Goal: Navigation & Orientation: Find specific page/section

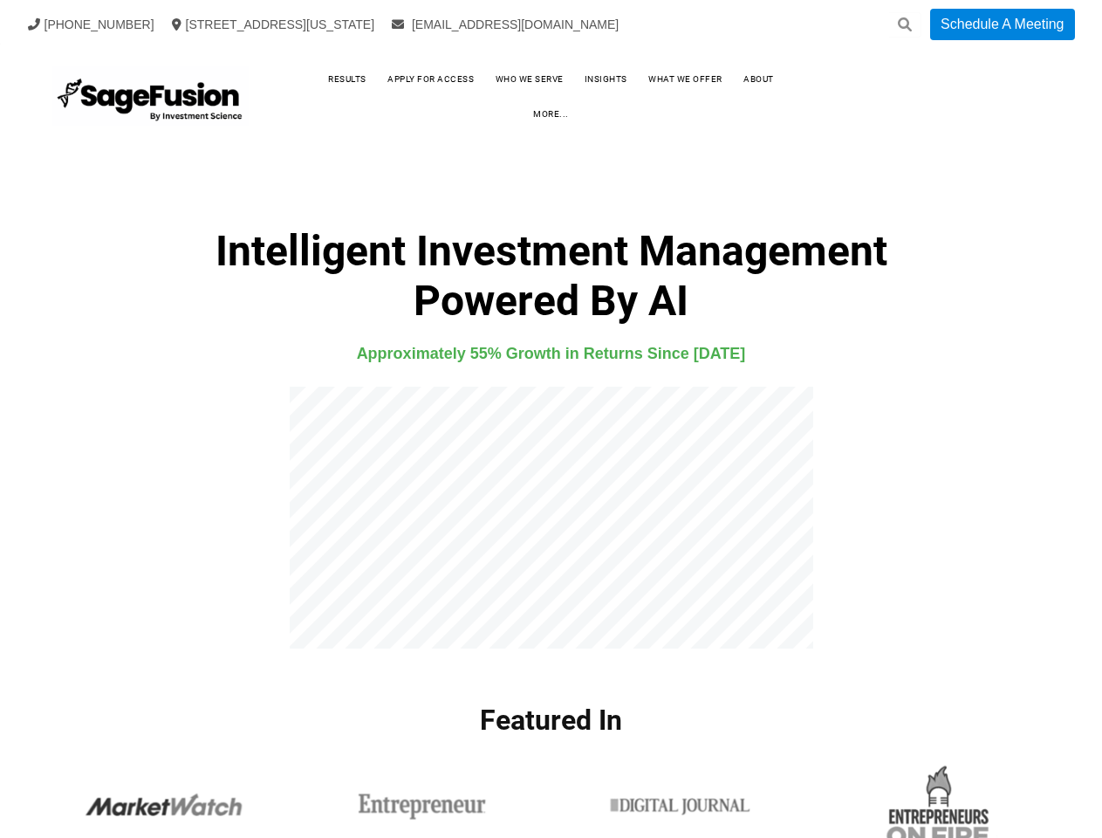
click at [905, 24] on icon at bounding box center [905, 24] width 14 height 14
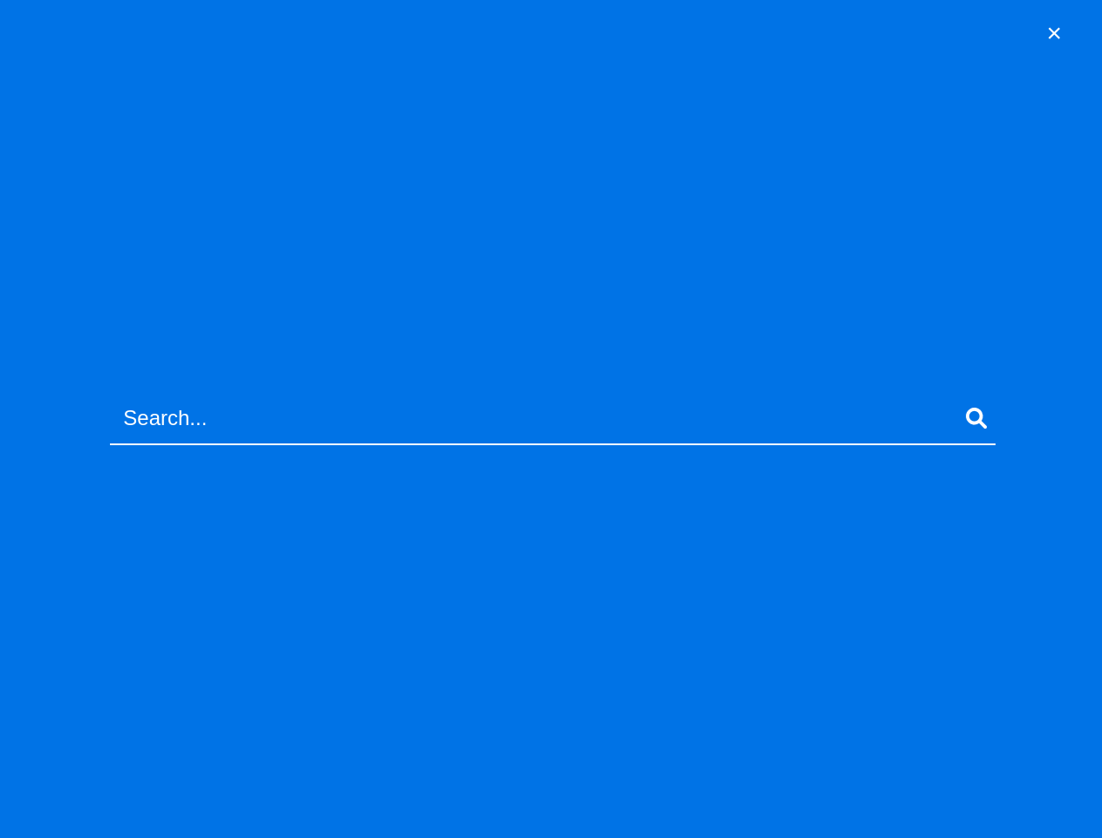
click at [587, 101] on link "more..." at bounding box center [551, 114] width 71 height 26
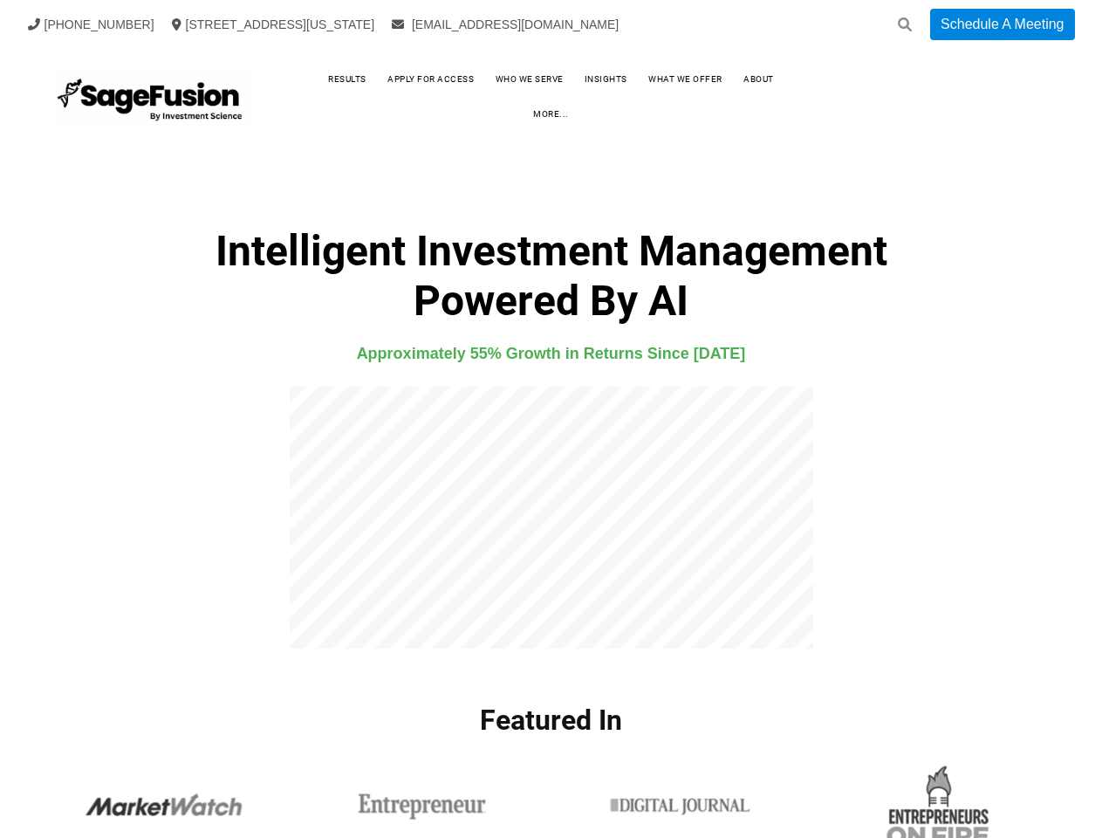
click at [905, 24] on icon at bounding box center [905, 24] width 14 height 14
